Goal: Information Seeking & Learning: Learn about a topic

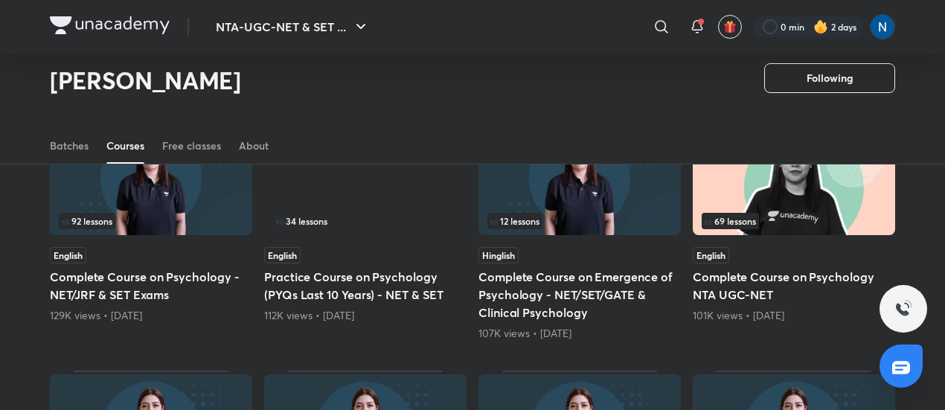
scroll to position [422, 0]
click at [564, 259] on div "Hinglish" at bounding box center [580, 254] width 202 height 16
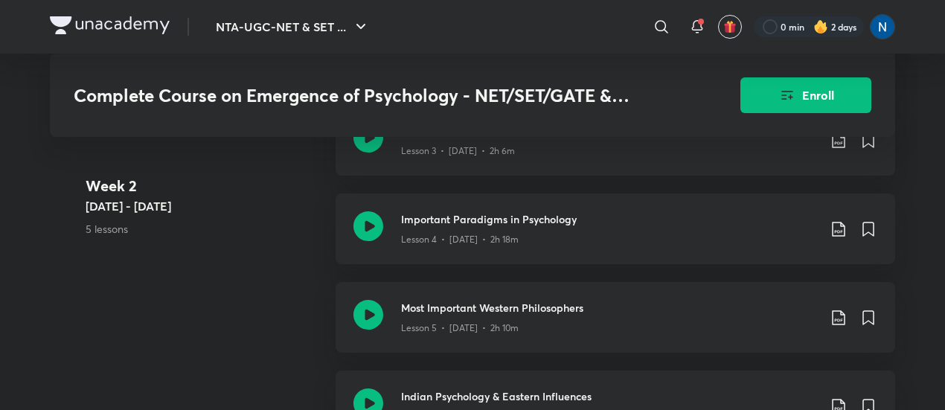
scroll to position [1146, 0]
click at [370, 223] on icon at bounding box center [369, 226] width 30 height 30
